Goal: Navigation & Orientation: Find specific page/section

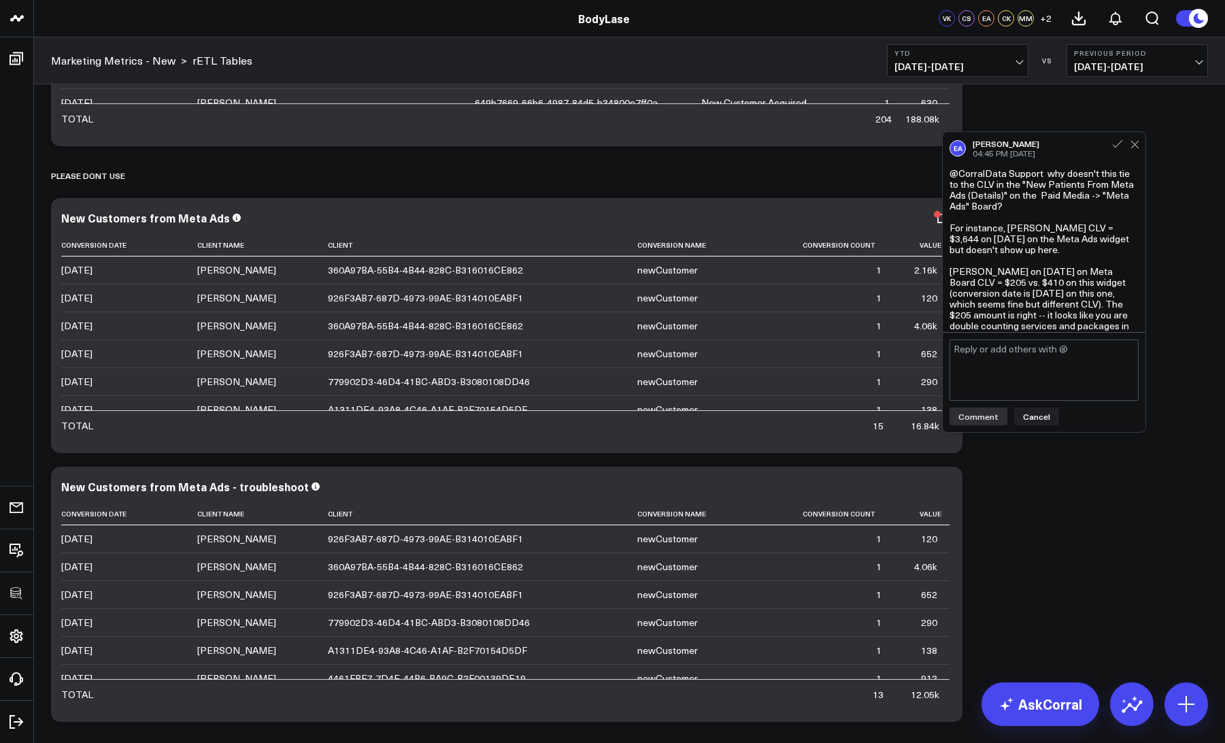
scroll to position [474, 0]
